Goal: Transaction & Acquisition: Register for event/course

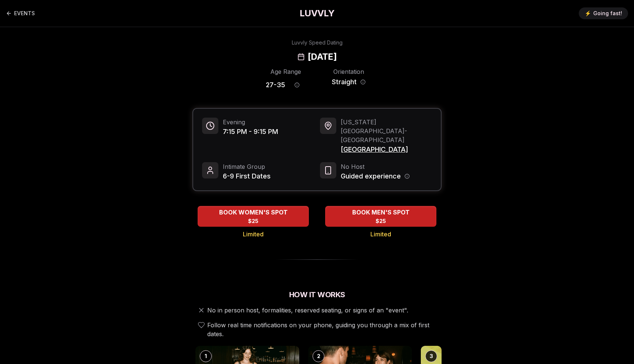
click at [321, 18] on h1 "LUVVLY" at bounding box center [316, 13] width 35 height 12
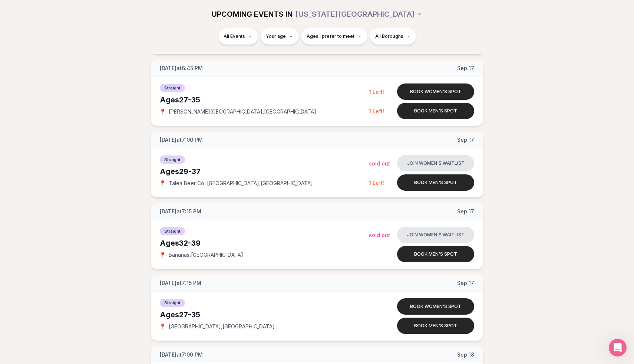
scroll to position [525, 0]
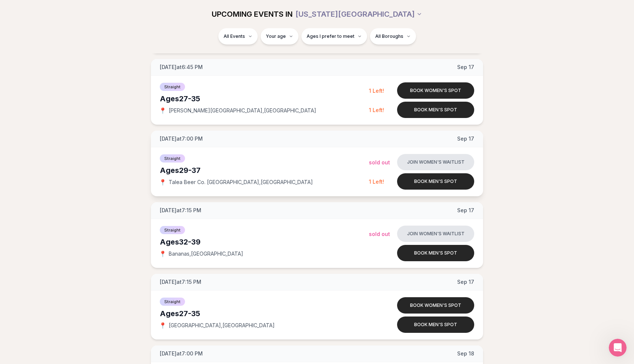
click at [201, 170] on div "Ages 29-37" at bounding box center [264, 170] width 209 height 10
click at [189, 139] on span "Wednesday at 7:00 PM" at bounding box center [181, 138] width 43 height 7
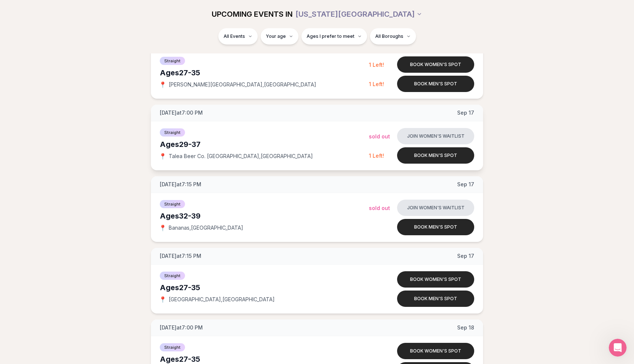
scroll to position [553, 0]
